Goal: Task Accomplishment & Management: Use online tool/utility

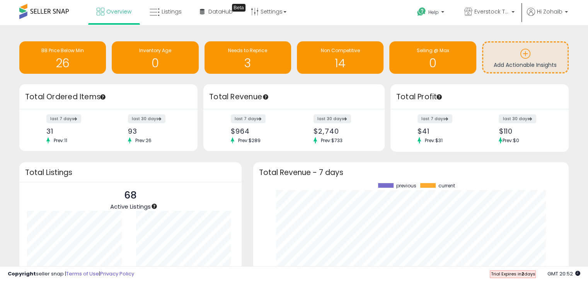
scroll to position [107, 300]
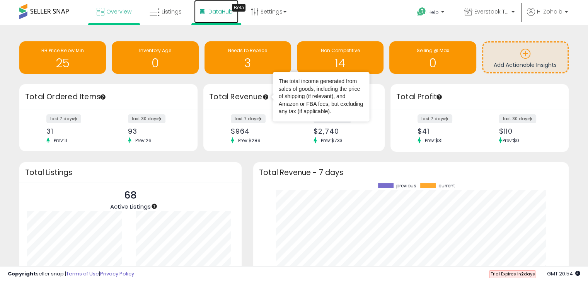
click at [219, 21] on link "DataHub Beta" at bounding box center [216, 11] width 44 height 23
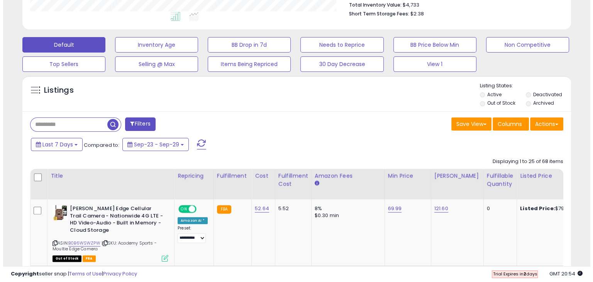
scroll to position [193, 0]
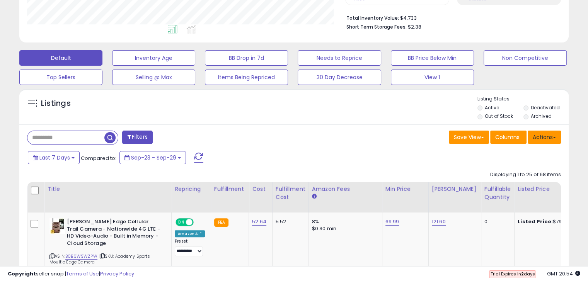
click at [538, 138] on button "Actions" at bounding box center [543, 137] width 33 height 13
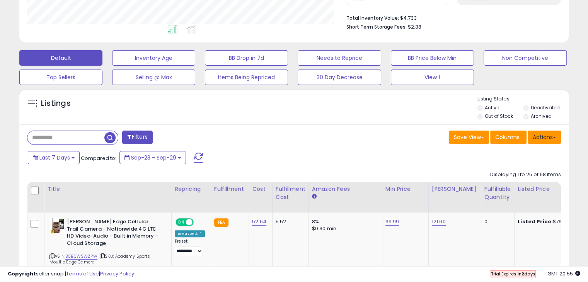
click at [545, 138] on button "Actions" at bounding box center [543, 137] width 33 height 13
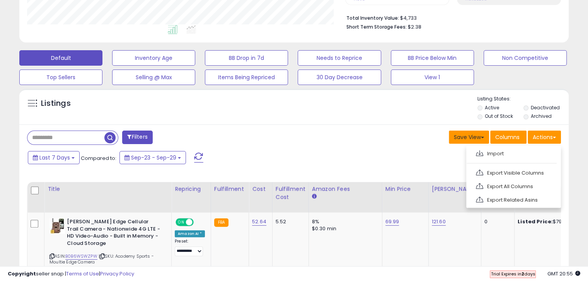
click at [476, 131] on button "Save View" at bounding box center [468, 137] width 40 height 13
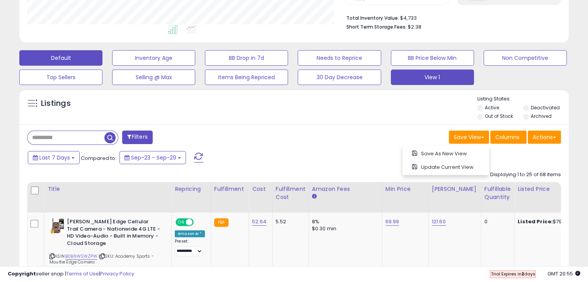
click at [437, 80] on button "View 1" at bounding box center [432, 77] width 83 height 15
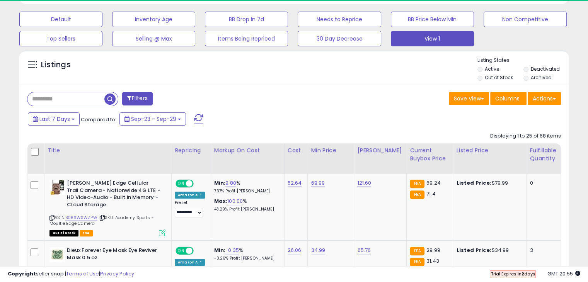
scroll to position [158, 318]
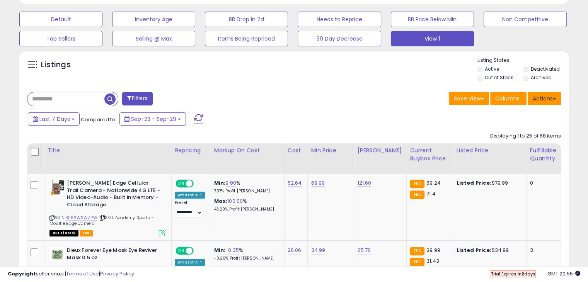
click at [543, 99] on button "Actions" at bounding box center [543, 98] width 33 height 13
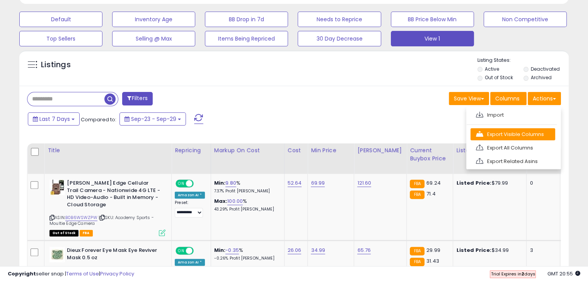
click at [534, 134] on link "Export Visible Columns" at bounding box center [512, 134] width 85 height 12
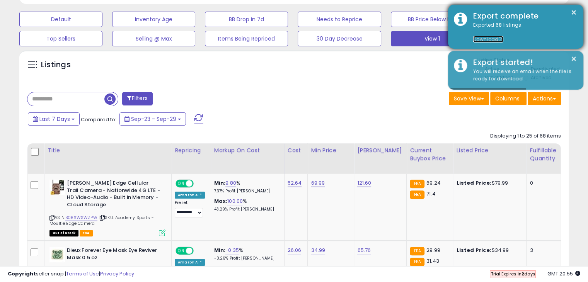
click at [490, 38] on link "Download" at bounding box center [488, 39] width 30 height 7
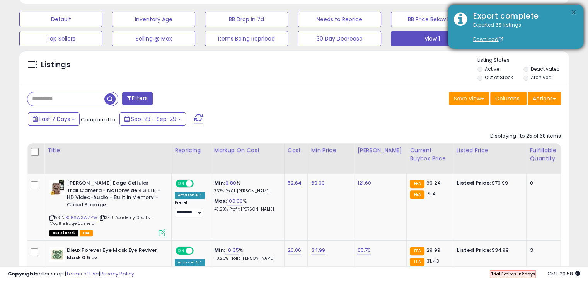
click at [571, 9] on button "×" at bounding box center [573, 13] width 6 height 10
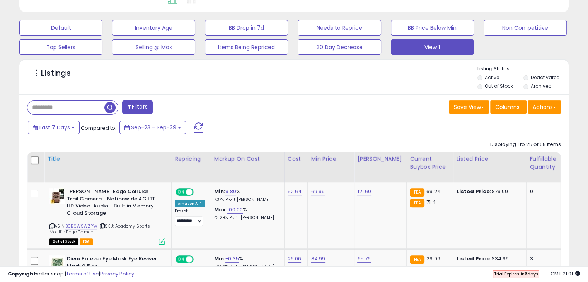
scroll to position [270, 0]
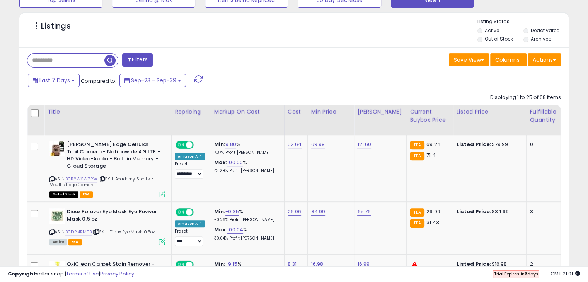
click at [94, 63] on input "text" at bounding box center [65, 61] width 77 height 14
paste input "**********"
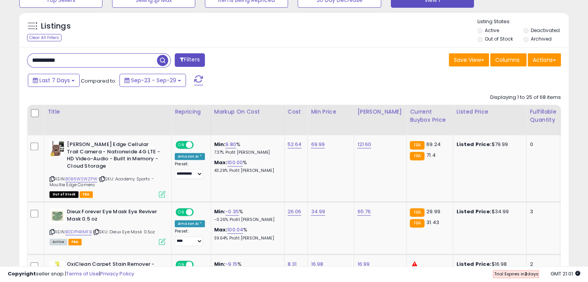
type input "**********"
click at [161, 60] on span "button" at bounding box center [162, 60] width 11 height 11
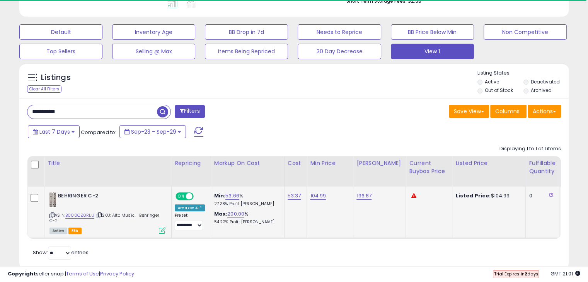
scroll to position [241, 0]
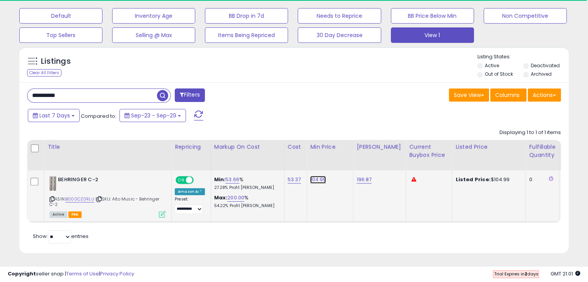
click at [315, 176] on link "104.99" at bounding box center [318, 180] width 16 height 8
type input "******"
click at [339, 158] on icon "submit" at bounding box center [337, 160] width 5 height 5
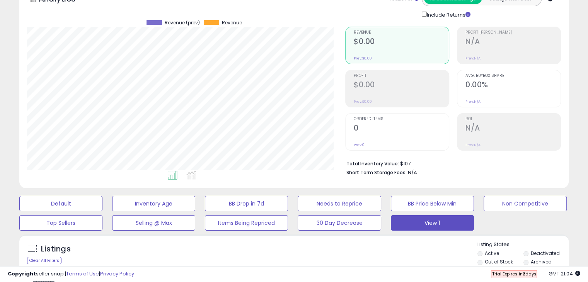
scroll to position [0, 0]
